Goal: Task Accomplishment & Management: Manage account settings

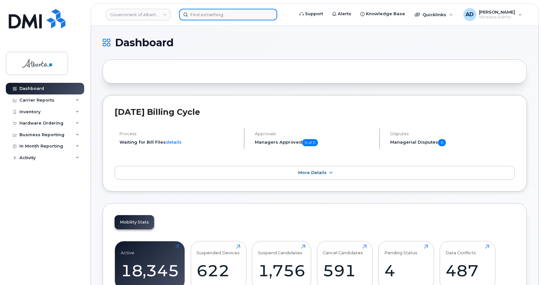
click at [191, 14] on input at bounding box center [228, 15] width 98 height 12
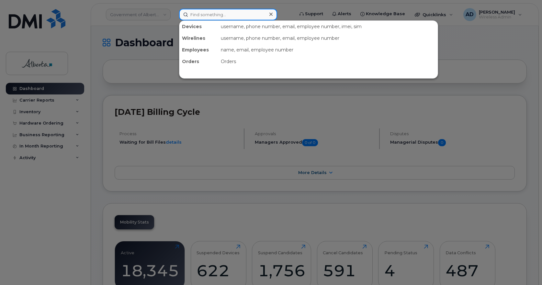
paste input "Mark Emes"
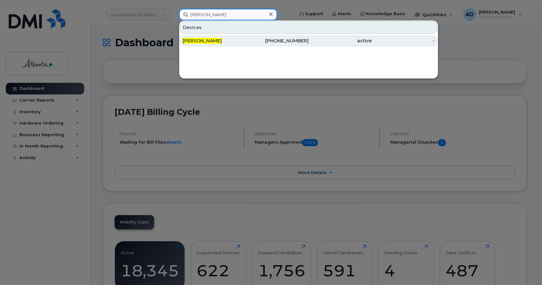
type input "Mark Emes"
click at [199, 40] on span "Mark Emes" at bounding box center [201, 41] width 39 height 6
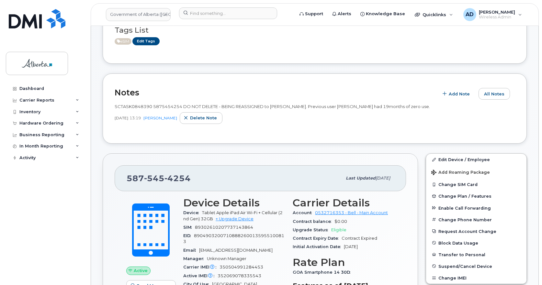
scroll to position [65, 0]
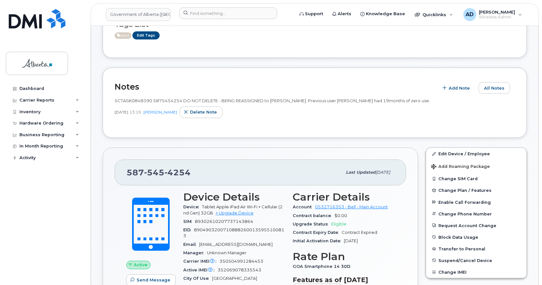
click at [161, 165] on div "587 545 4254 Last updated Sep 16, 2025" at bounding box center [260, 172] width 291 height 26
copy span "587 545 4254"
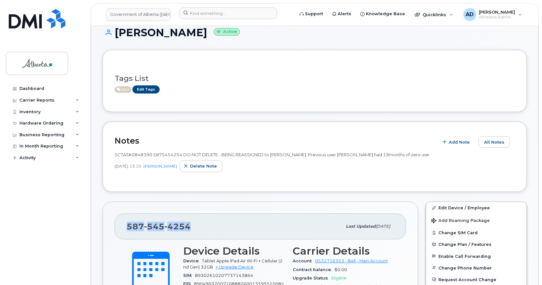
scroll to position [0, 0]
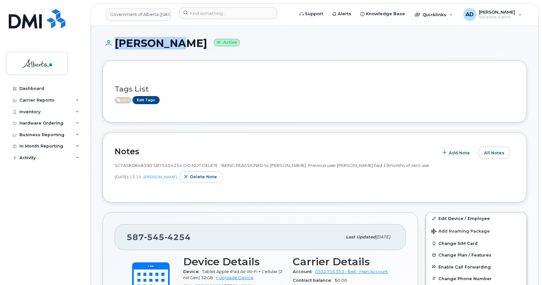
drag, startPoint x: 175, startPoint y: 44, endPoint x: 112, endPoint y: 44, distance: 63.1
click at [112, 44] on h1 "Mark Emes Active" at bounding box center [315, 43] width 424 height 11
copy h1 "Mark Emes"
click at [179, 239] on span "4254" at bounding box center [177, 237] width 26 height 10
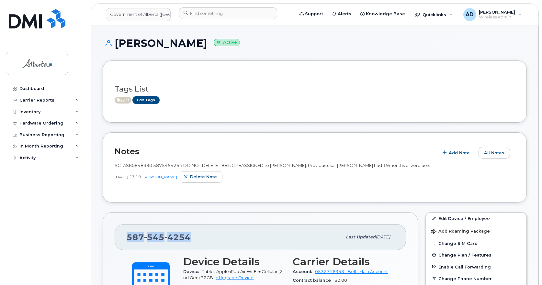
click at [179, 238] on span "4254" at bounding box center [177, 237] width 26 height 10
copy span "587 545 4254"
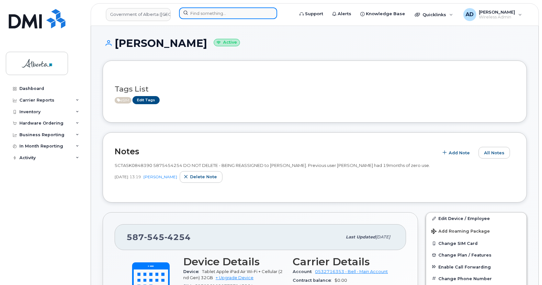
click at [202, 12] on input at bounding box center [228, 13] width 98 height 12
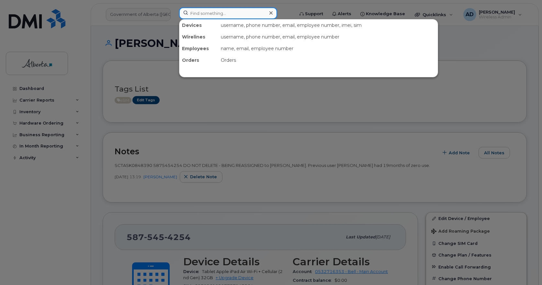
paste input "Connie Newton"
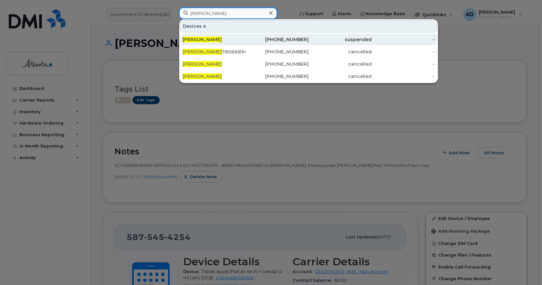
type input "Connie Newton"
click at [203, 39] on span "Connie Newton" at bounding box center [201, 40] width 39 height 6
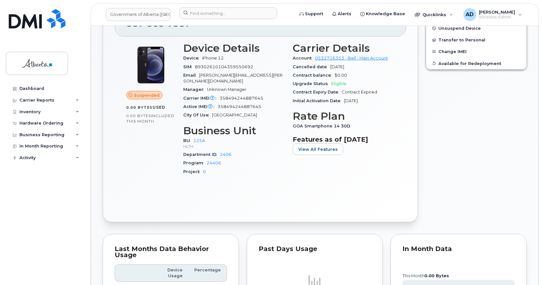
scroll to position [162, 0]
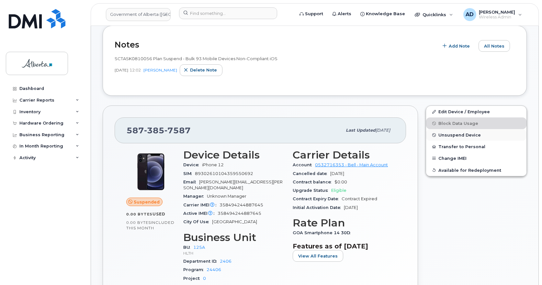
click at [472, 135] on span "Unsuspend Device" at bounding box center [459, 135] width 42 height 5
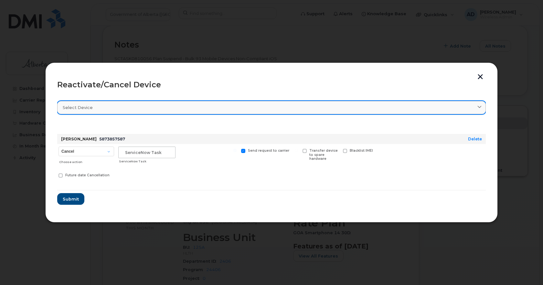
click at [78, 108] on span "Select device" at bounding box center [78, 107] width 30 height 6
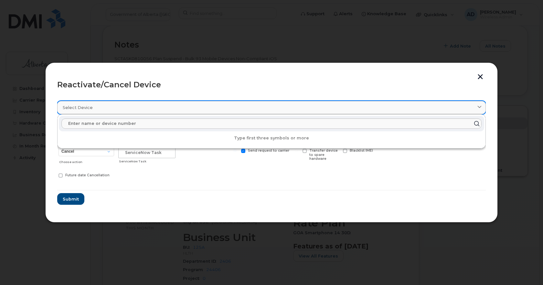
click at [78, 108] on span "Select device" at bounding box center [78, 107] width 30 height 6
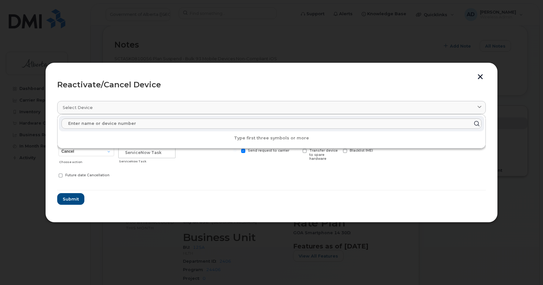
click at [165, 202] on form "Connie Newton 5873857587 Delete Cancel Suspend - Extend Suspension Reactivate C…" at bounding box center [271, 163] width 429 height 83
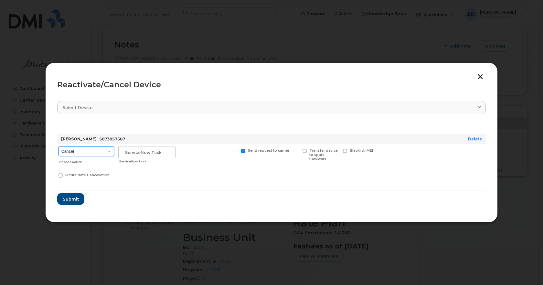
click at [106, 151] on select "Cancel Suspend - Extend Suspension Reactivate" at bounding box center [87, 152] width 56 height 10
select select "[object Object]"
click at [59, 147] on select "Cancel Suspend - Extend Suspension Reactivate" at bounding box center [87, 152] width 56 height 10
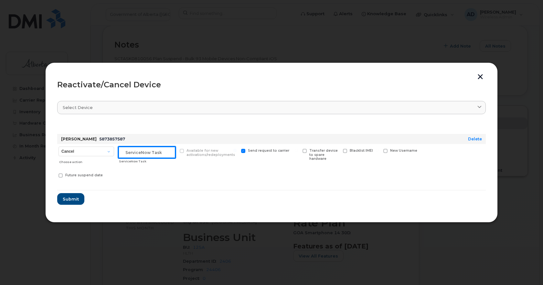
click at [129, 155] on input "text" at bounding box center [146, 153] width 57 height 12
paste input "INC1151307"
type input "INC1151307"
click at [71, 197] on span "Submit" at bounding box center [70, 199] width 16 height 6
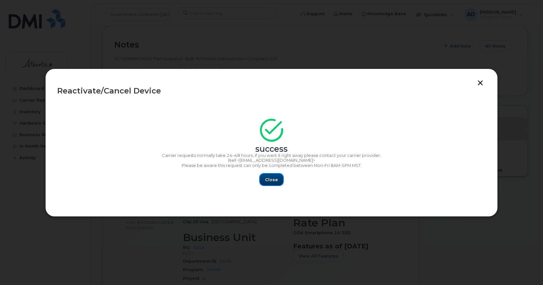
click at [268, 181] on span "Close" at bounding box center [271, 180] width 13 height 6
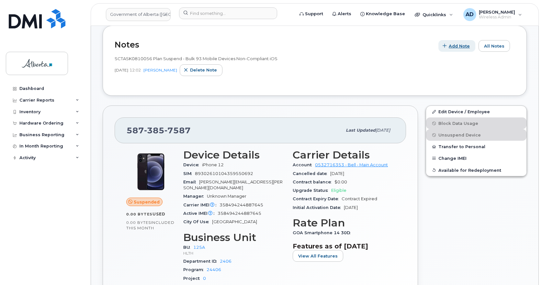
click at [452, 47] on span "Add Note" at bounding box center [458, 46] width 21 height 6
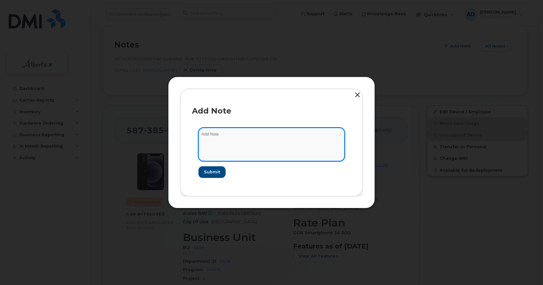
click at [237, 137] on textarea at bounding box center [272, 144] width 146 height 33
paste textarea "INC1151307"
type textarea "Un suspending the line. Device is up to date - INC1151307"
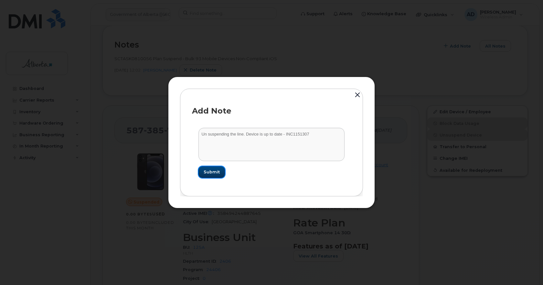
click at [214, 175] on span "Submit" at bounding box center [212, 172] width 16 height 6
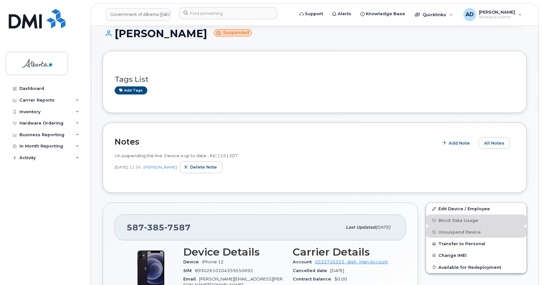
scroll to position [0, 0]
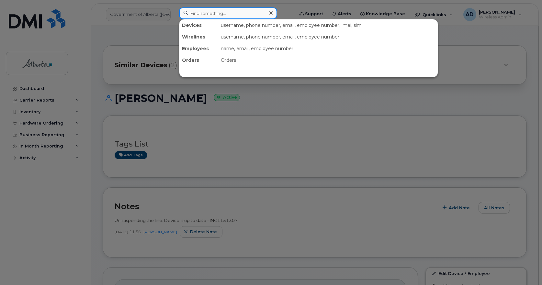
click at [214, 17] on input at bounding box center [228, 13] width 98 height 12
paste input "[PERSON_NAME]"
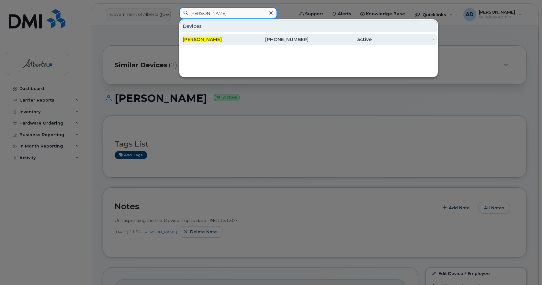
type input "[PERSON_NAME]"
click at [204, 38] on span "[PERSON_NAME]" at bounding box center [201, 40] width 39 height 6
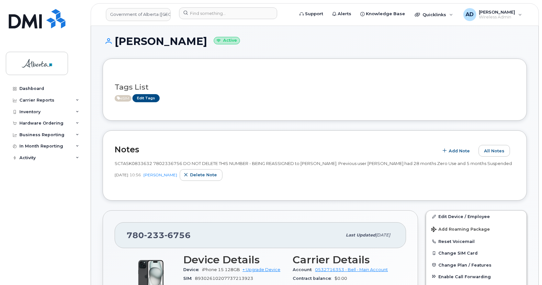
scroll to position [97, 0]
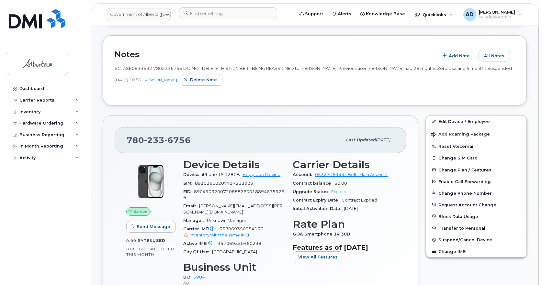
click at [165, 145] on span "6756" at bounding box center [177, 140] width 26 height 10
copy span "[PHONE_NUMBER]"
